Goal: Information Seeking & Learning: Learn about a topic

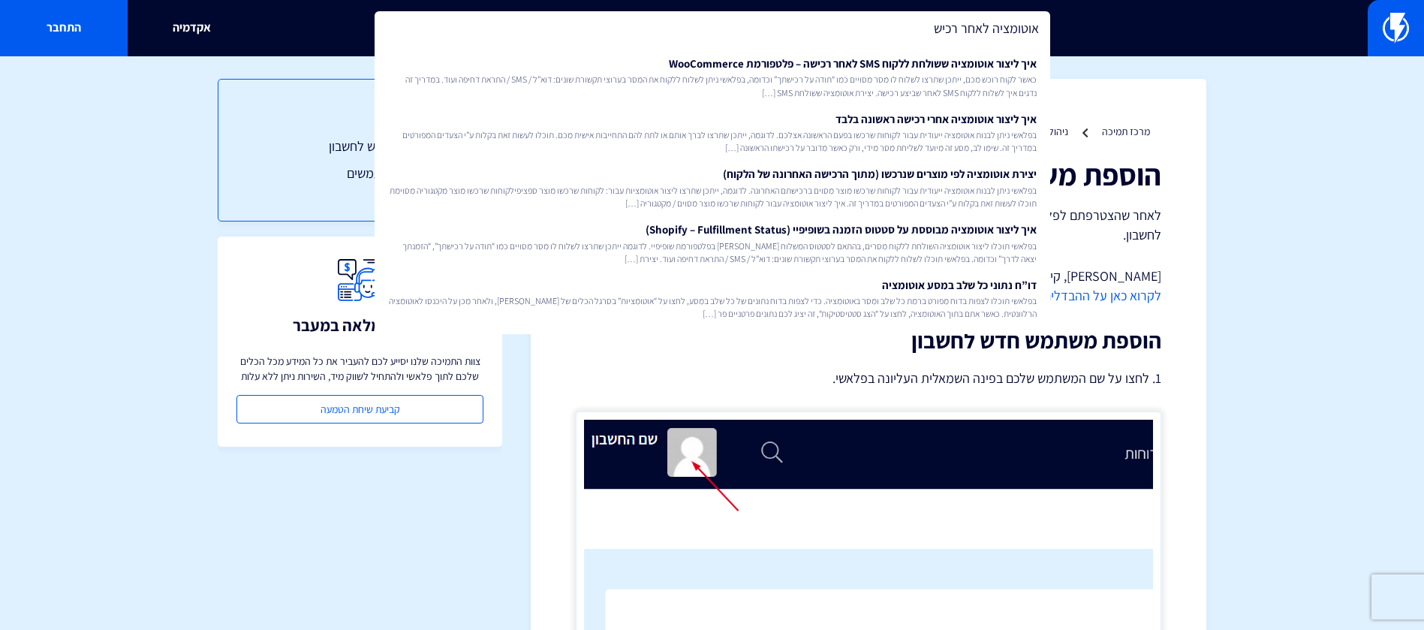
click at [940, 25] on input "אוטומציה לאחר רכיש" at bounding box center [713, 28] width 676 height 35
drag, startPoint x: 0, startPoint y: 0, endPoint x: 940, endPoint y: 25, distance: 940.2
click at [940, 25] on input "אוטומציה לאחר רכיש" at bounding box center [713, 28] width 676 height 35
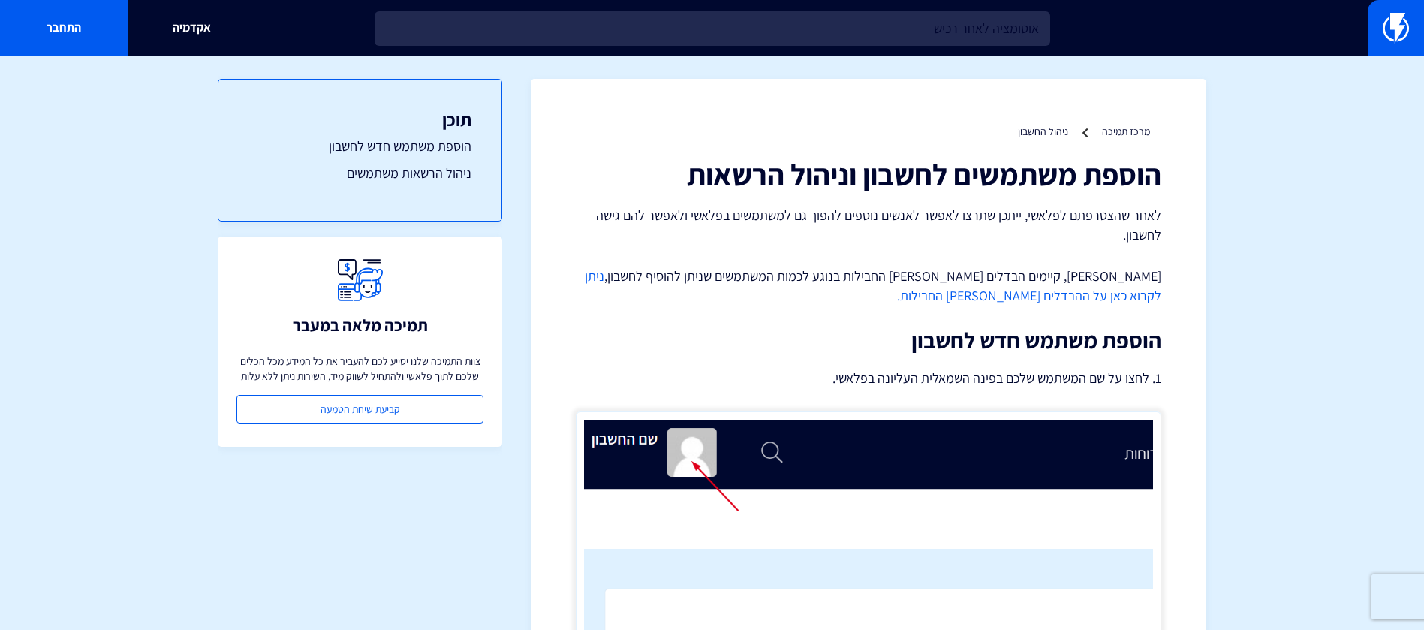
click at [940, 25] on input "אוטומציה לאחר רכיש" at bounding box center [713, 28] width 676 height 35
type input "ו"
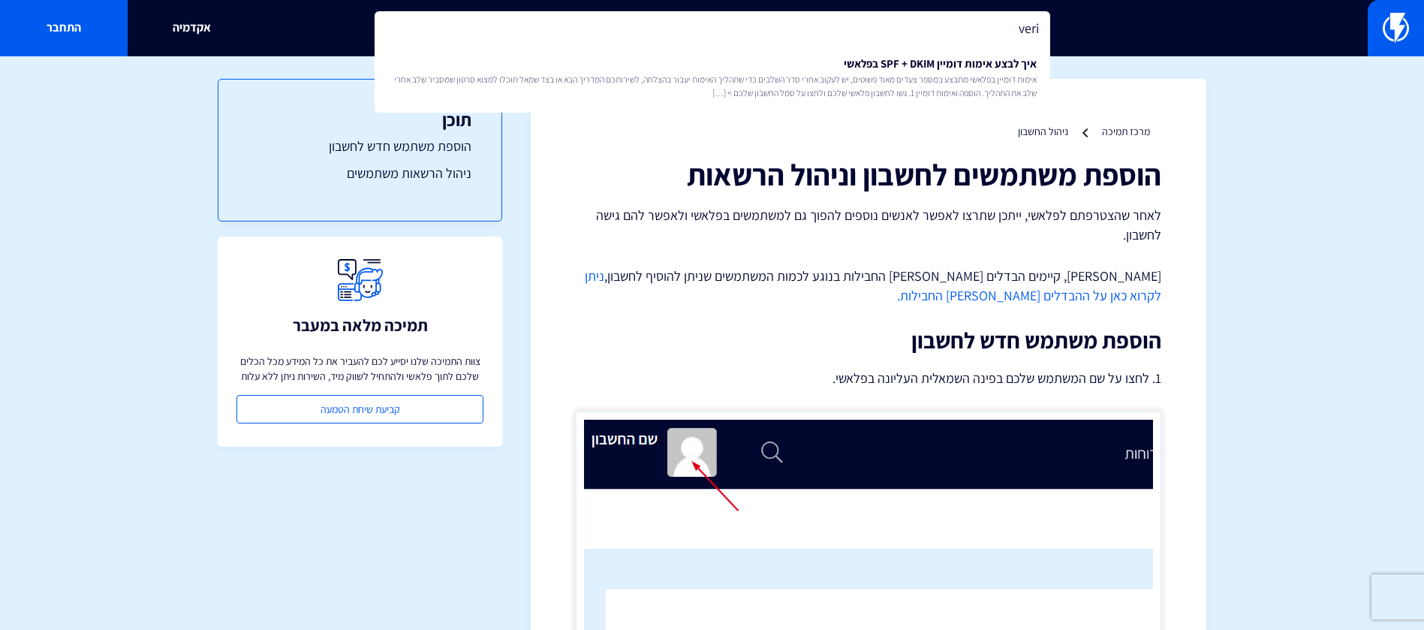
type input "veri"
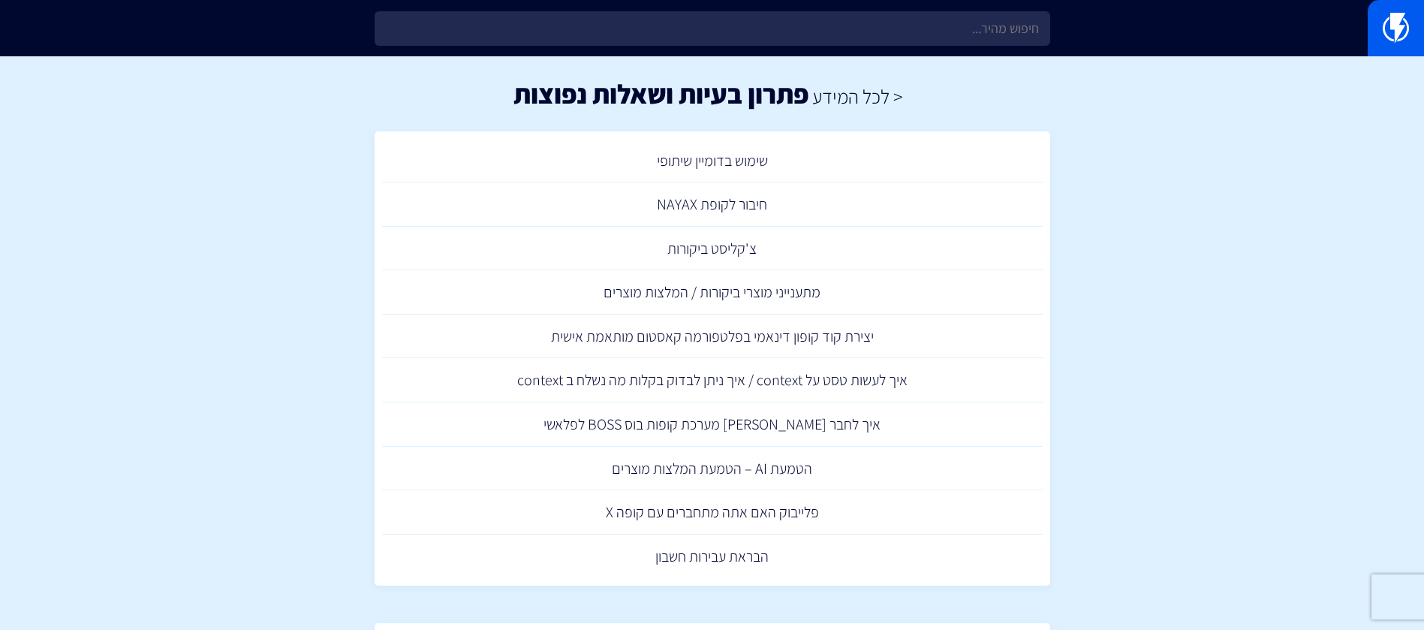
click at [890, 48] on div at bounding box center [712, 28] width 1424 height 56
click at [889, 46] on div at bounding box center [712, 28] width 1424 height 56
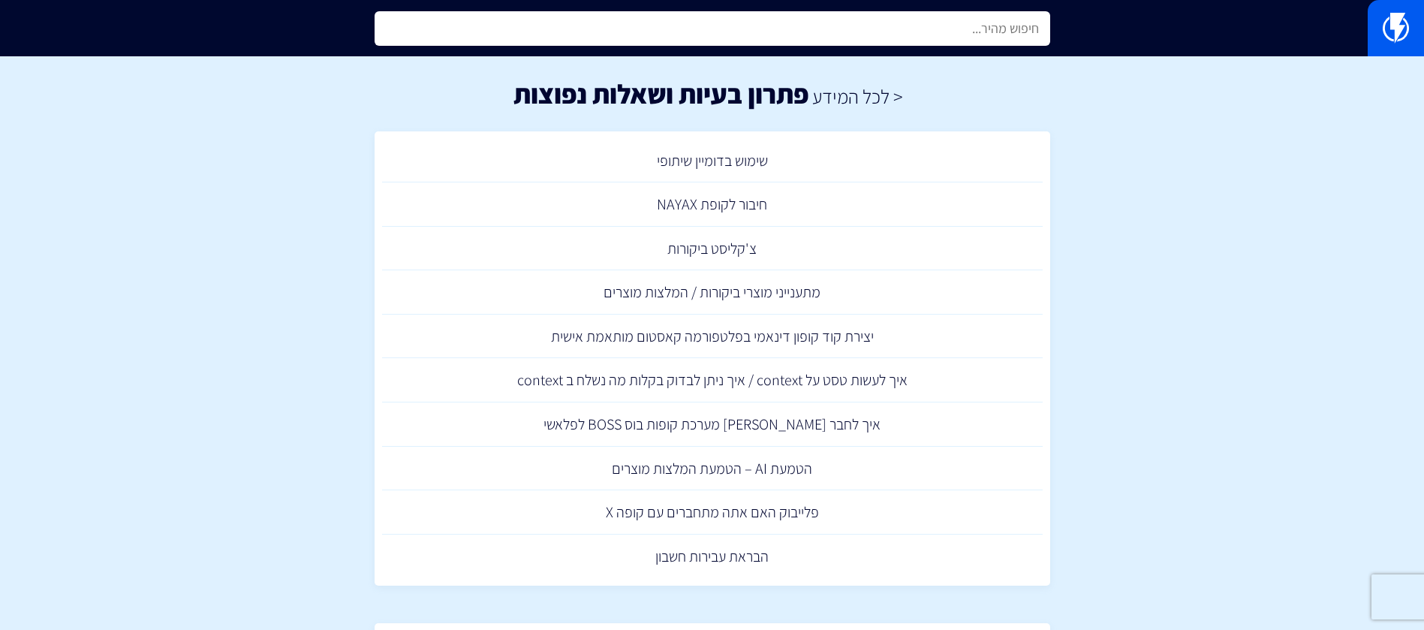
click at [886, 37] on input "text" at bounding box center [713, 28] width 676 height 35
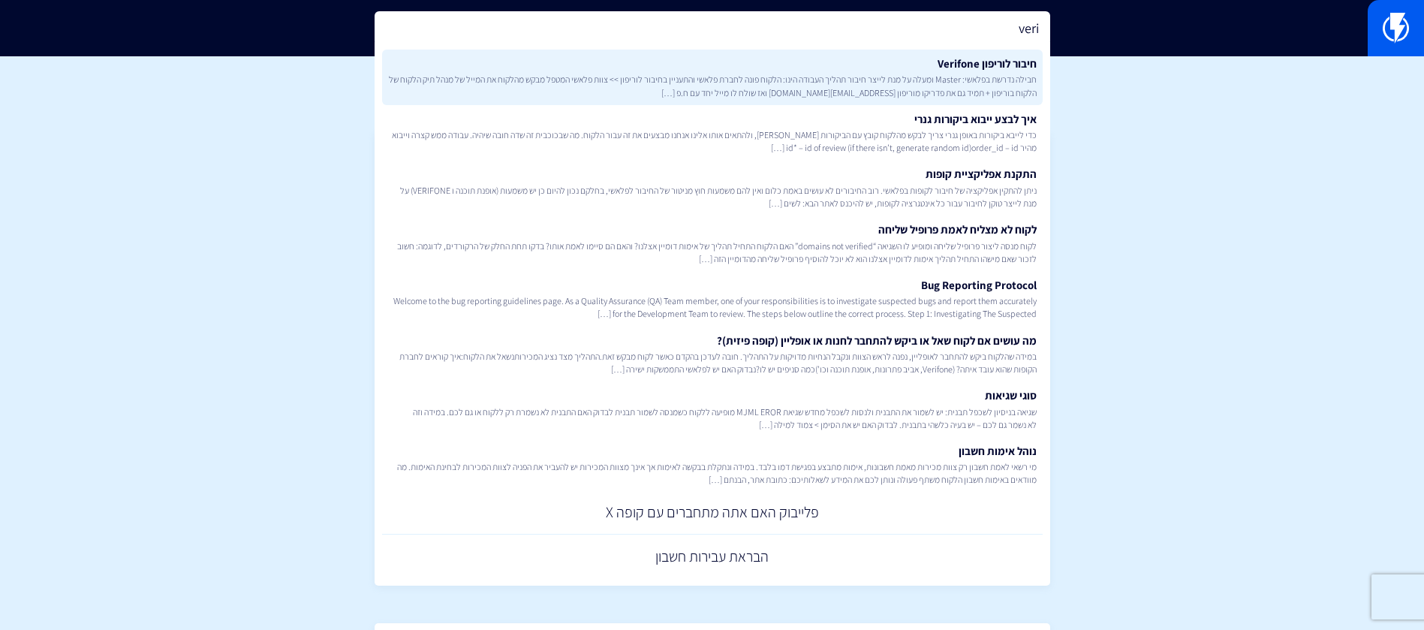
type input "veri"
click at [894, 80] on span "חבילה נדרשת בפלאשי: Master ומעלה על מנת לייצר חיבור תהליך העבודה הינו: הלקוח פו…" at bounding box center [712, 86] width 649 height 26
